Goal: Navigation & Orientation: Understand site structure

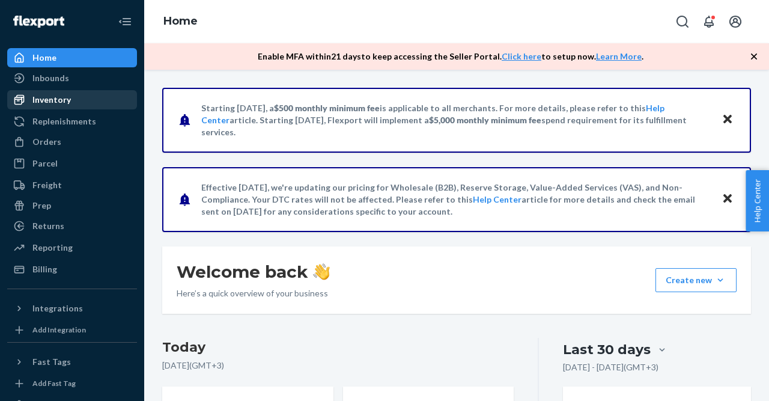
click at [61, 94] on div "Inventory" at bounding box center [51, 100] width 38 height 12
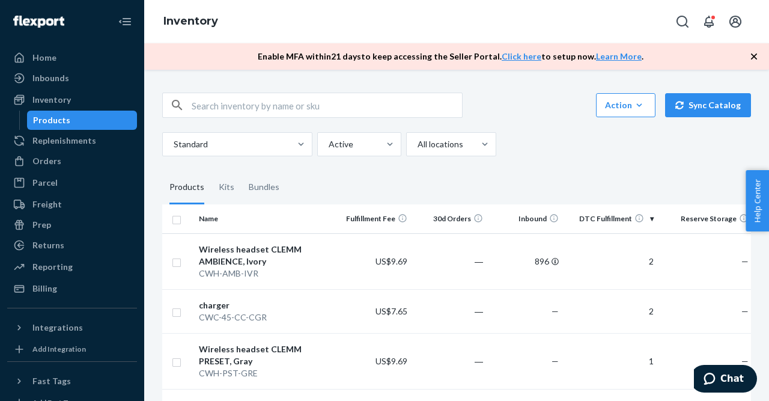
click at [507, 186] on fieldset "Products Kits Bundles" at bounding box center [456, 188] width 589 height 34
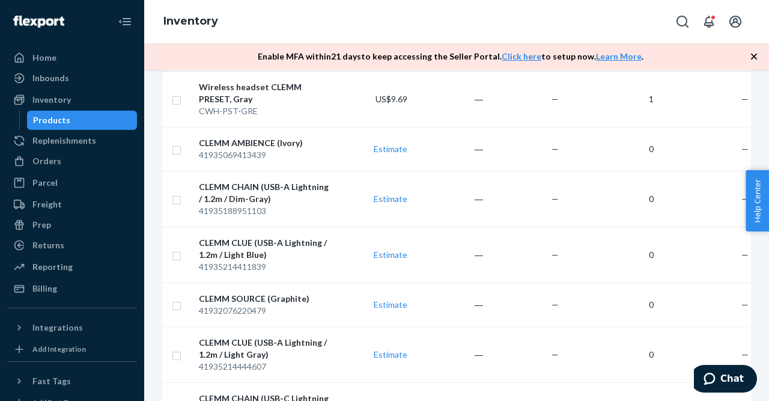
scroll to position [262, 0]
click at [49, 168] on div "Orders" at bounding box center [71, 161] width 127 height 17
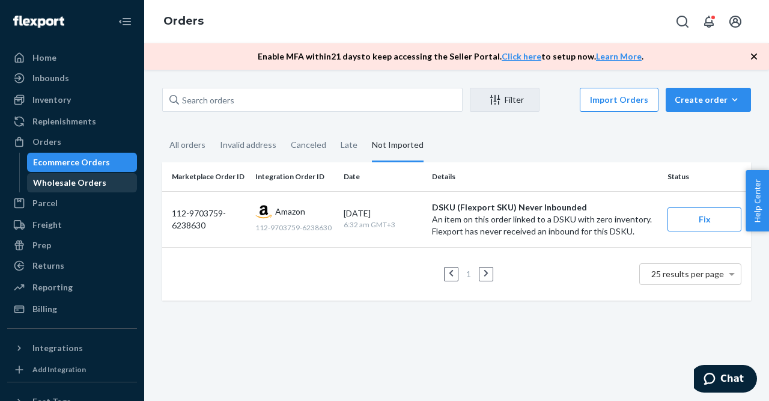
click at [70, 187] on div "Wholesale Orders" at bounding box center [69, 183] width 73 height 12
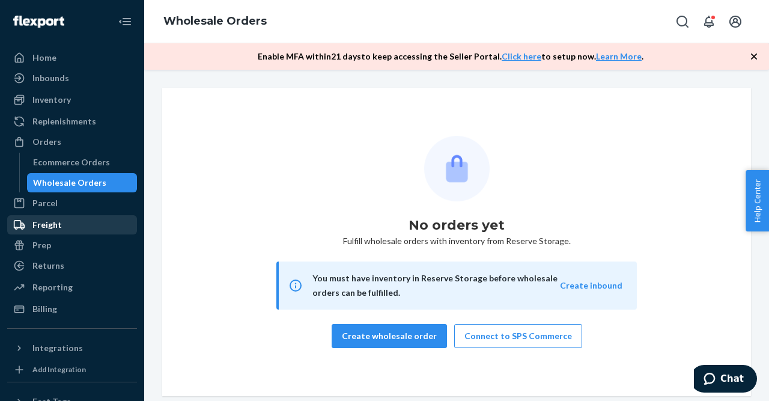
click at [39, 226] on div "Freight" at bounding box center [46, 225] width 29 height 12
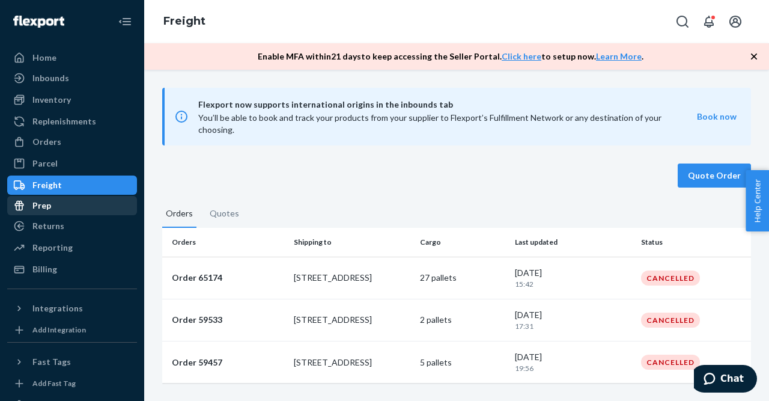
click at [39, 207] on div "Prep" at bounding box center [41, 205] width 19 height 12
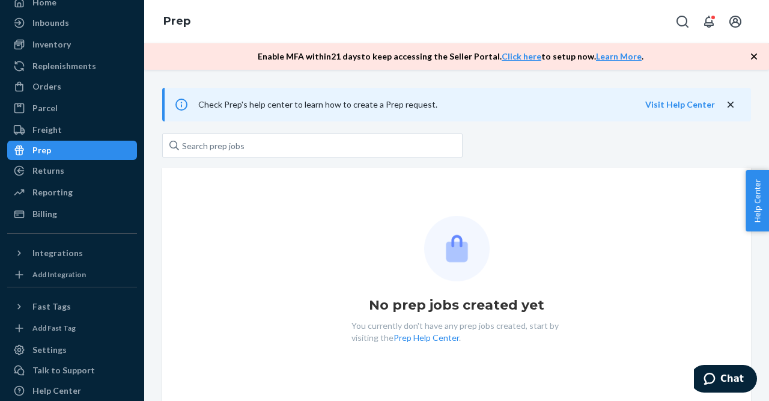
scroll to position [56, 0]
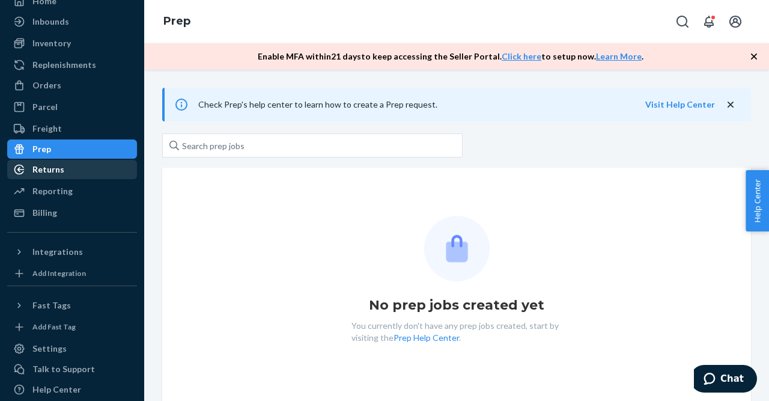
click at [43, 174] on div "Returns" at bounding box center [48, 169] width 32 height 12
